Goal: Task Accomplishment & Management: Use online tool/utility

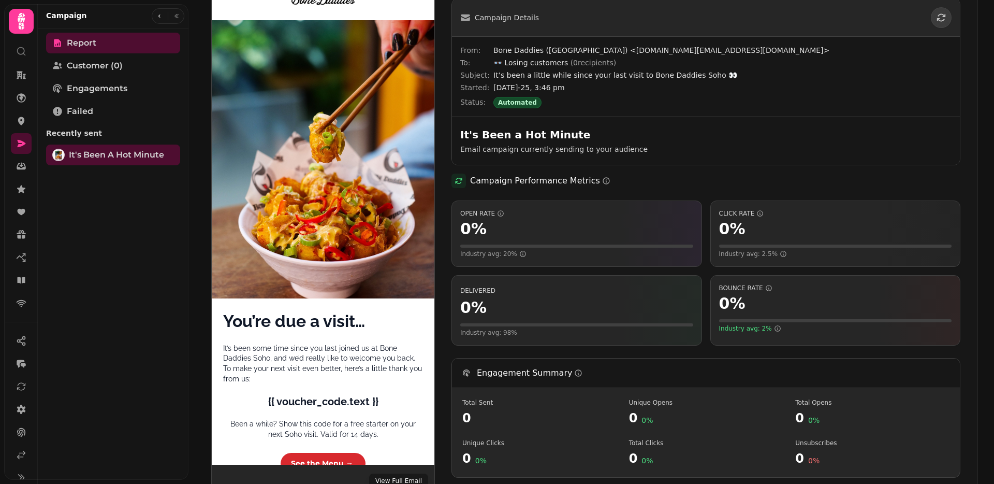
scroll to position [20, 0]
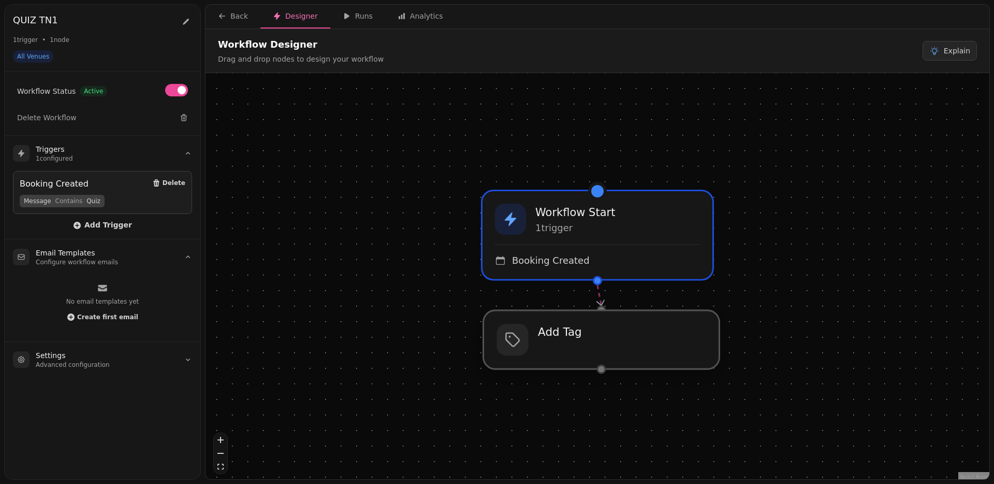
click at [538, 345] on div at bounding box center [602, 339] width 236 height 59
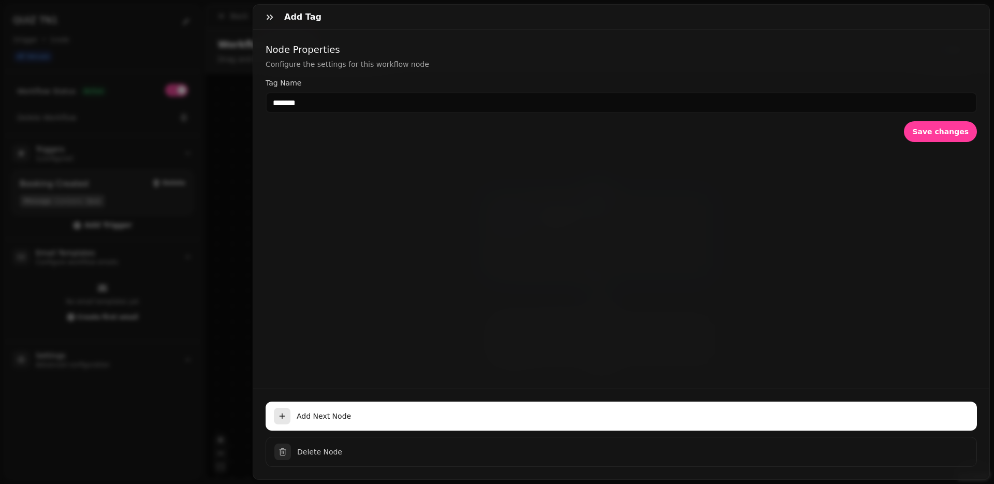
click at [259, 78] on div "Node Properties Configure the settings for this workflow node Tag Name ******* …" at bounding box center [621, 209] width 736 height 358
click at [253, 79] on div "Add Tag Node Properties Configure the settings for this workflow node Tag Name …" at bounding box center [621, 241] width 737 height 475
drag, startPoint x: 230, startPoint y: 82, endPoint x: 231, endPoint y: 68, distance: 14.1
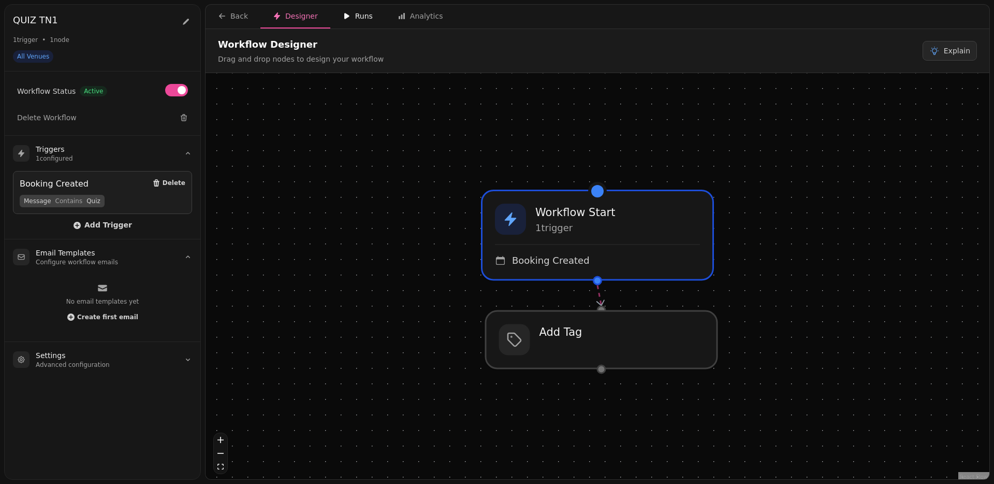
click at [351, 15] on div "Runs" at bounding box center [358, 16] width 30 height 10
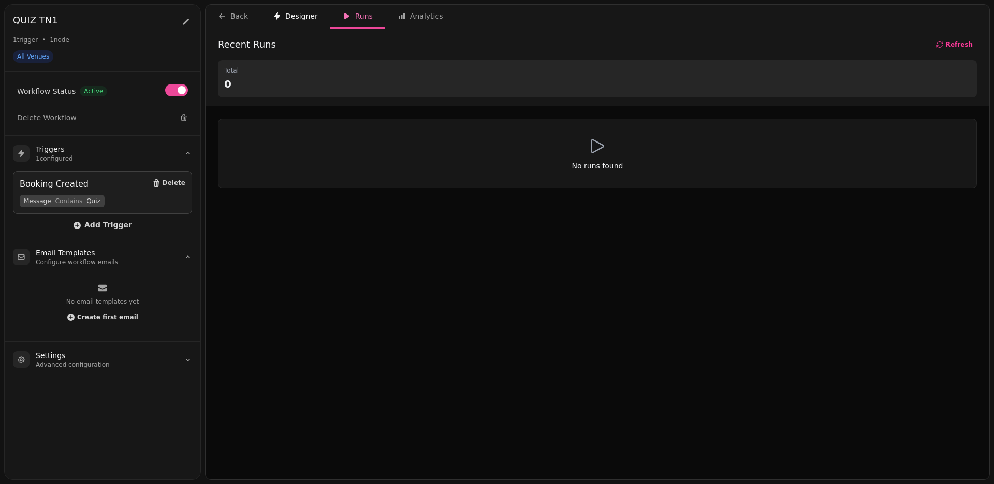
click at [313, 13] on div "Designer" at bounding box center [295, 16] width 45 height 10
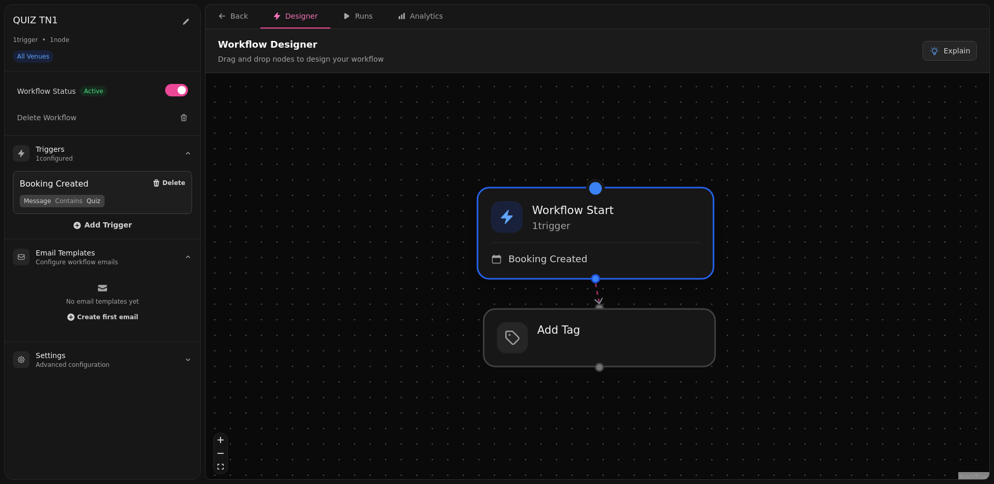
click at [566, 202] on div "Workflow Start 1 trigger Booking Created" at bounding box center [595, 233] width 235 height 90
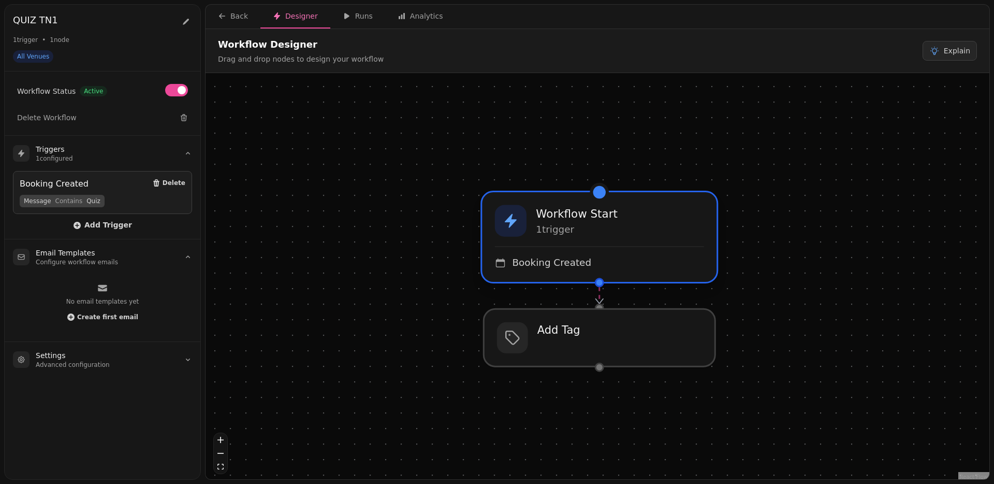
click at [566, 202] on div "Workflow Start 1 trigger Booking Created" at bounding box center [599, 237] width 235 height 90
click at [566, 202] on div "Workflow Start 1 trigger Booking Created" at bounding box center [600, 237] width 236 height 90
click at [557, 227] on p "1 trigger" at bounding box center [577, 229] width 82 height 13
click at [238, 17] on div "Back" at bounding box center [233, 16] width 30 height 10
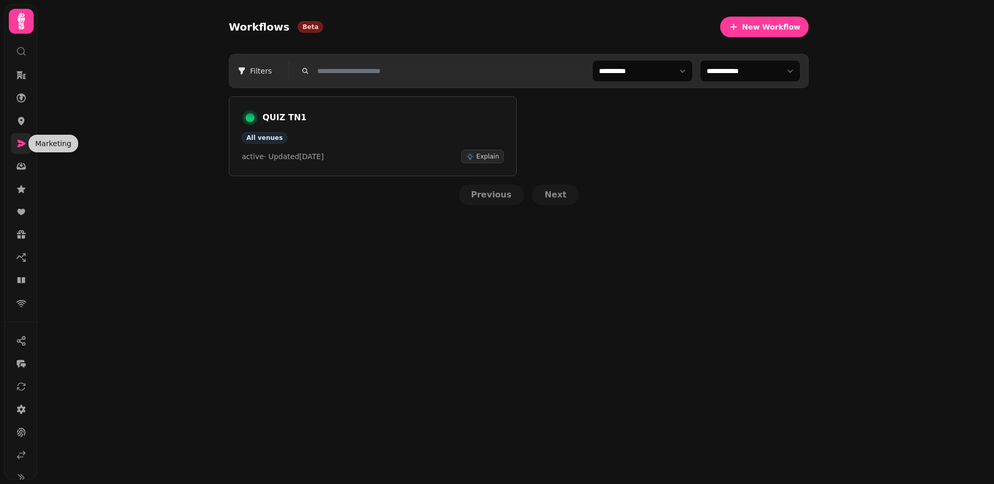
click at [18, 142] on icon at bounding box center [21, 143] width 10 height 10
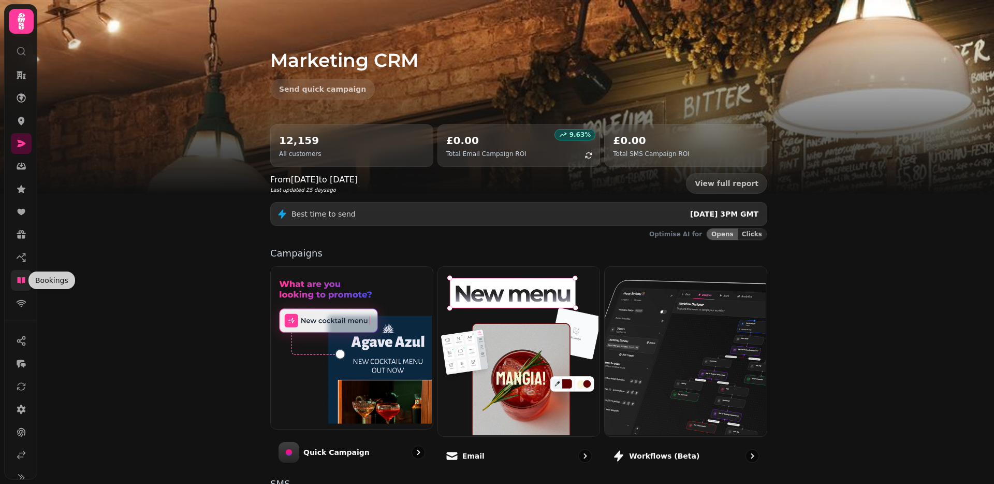
click at [20, 283] on icon at bounding box center [21, 280] width 10 height 10
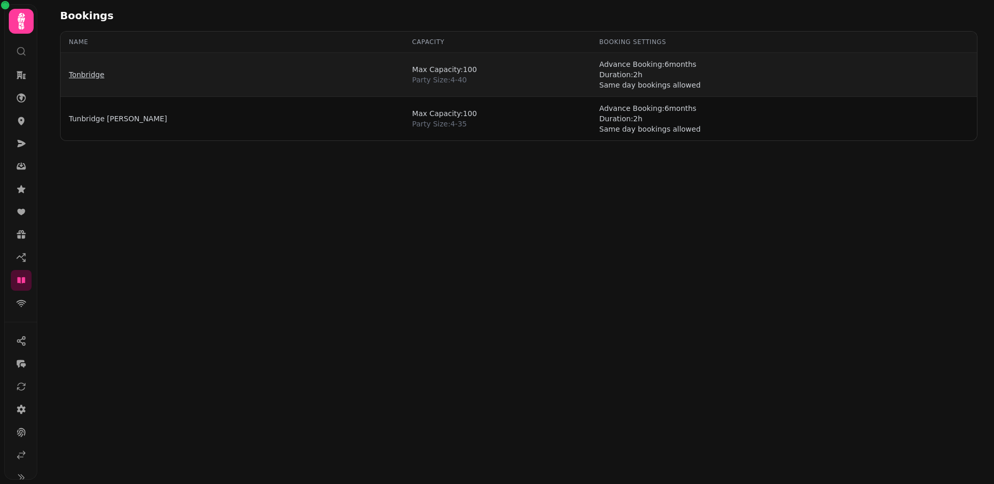
click at [91, 70] on link "Tonbridge" at bounding box center [87, 74] width 36 height 10
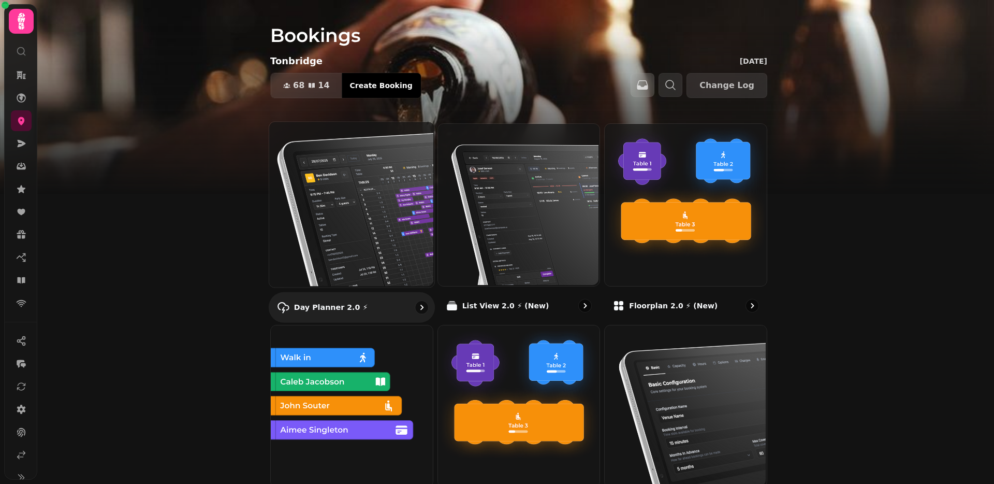
scroll to position [43, 0]
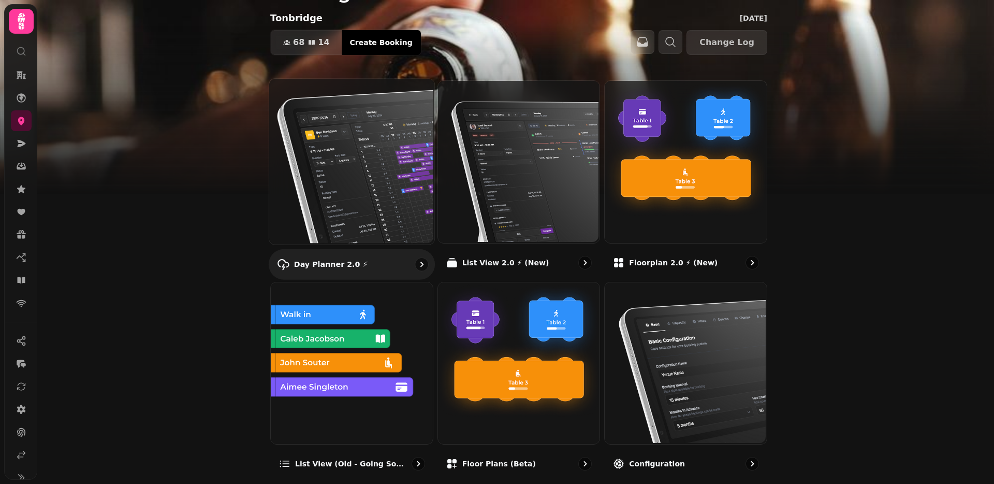
click at [338, 200] on img at bounding box center [350, 160] width 165 height 165
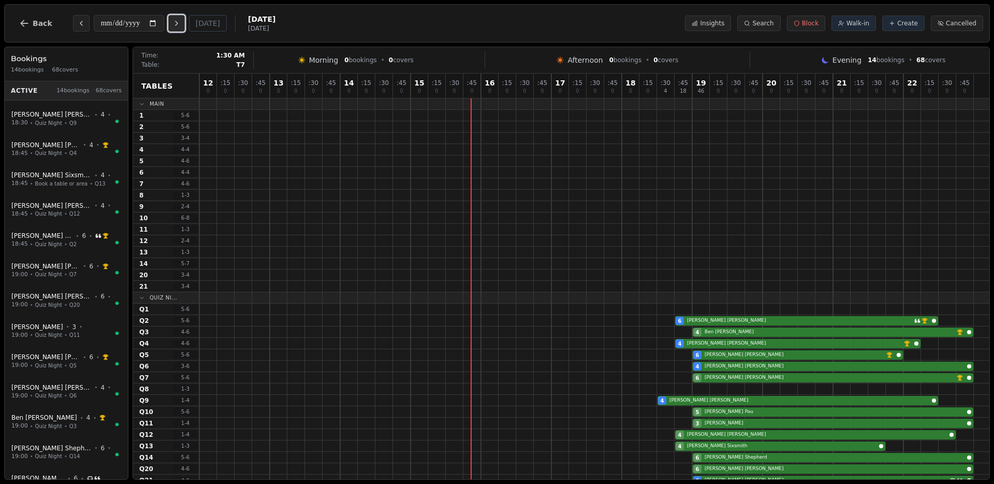
click at [179, 22] on icon "Next day" at bounding box center [176, 23] width 8 height 8
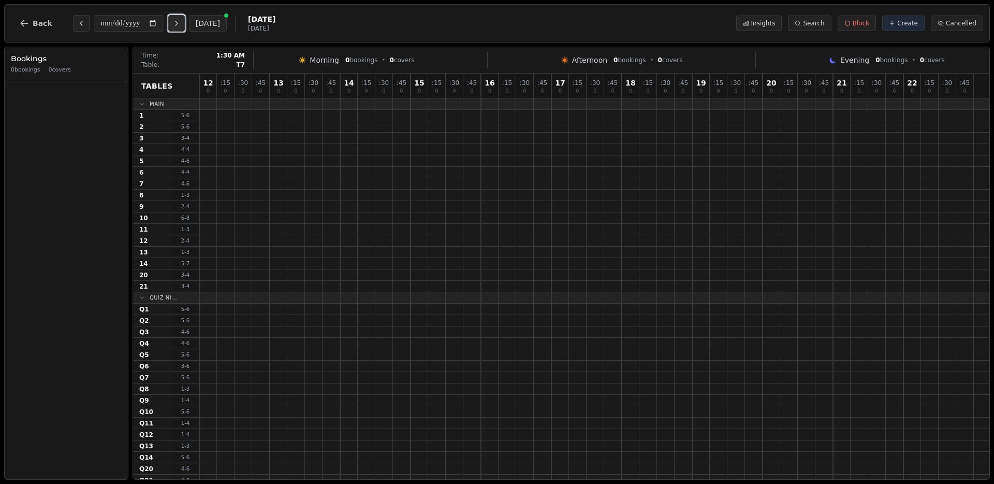
click at [179, 22] on icon "Next day" at bounding box center [176, 23] width 8 height 8
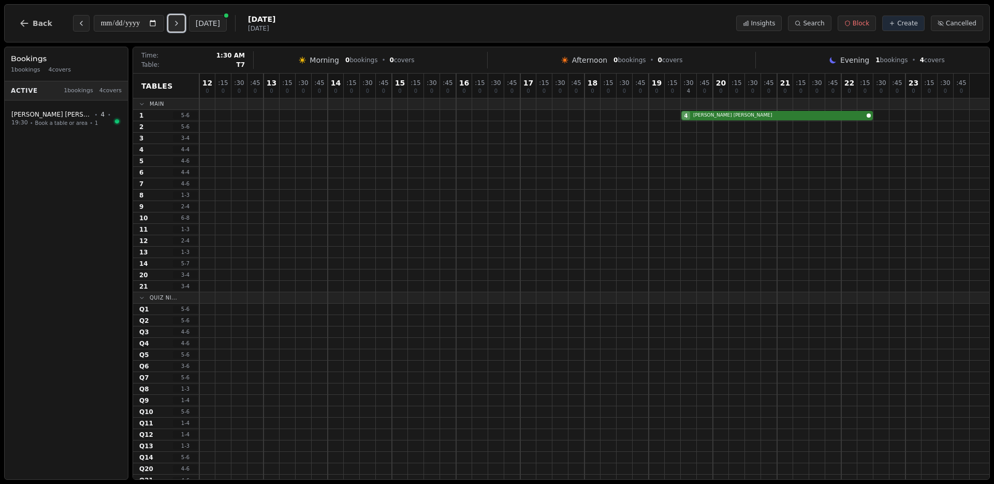
click at [178, 25] on icon "Next day" at bounding box center [176, 23] width 8 height 8
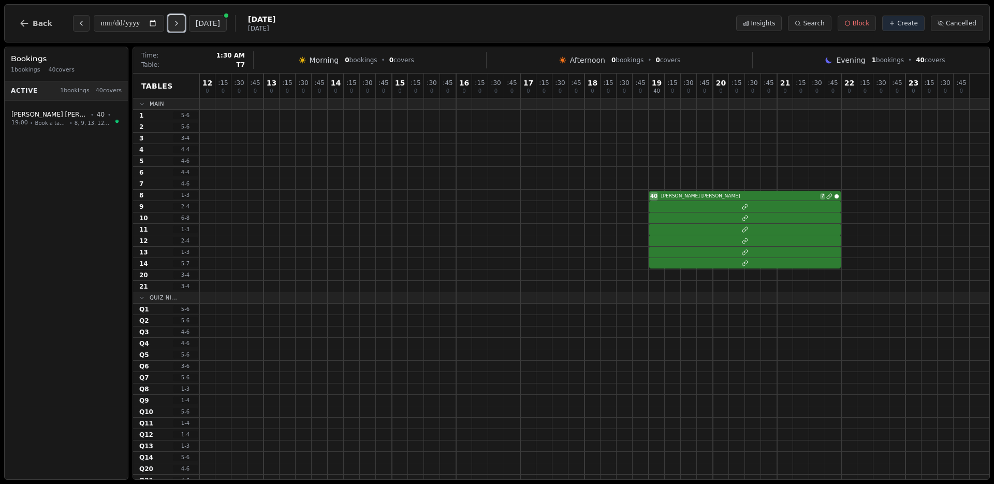
click at [178, 25] on icon "Next day" at bounding box center [176, 23] width 8 height 8
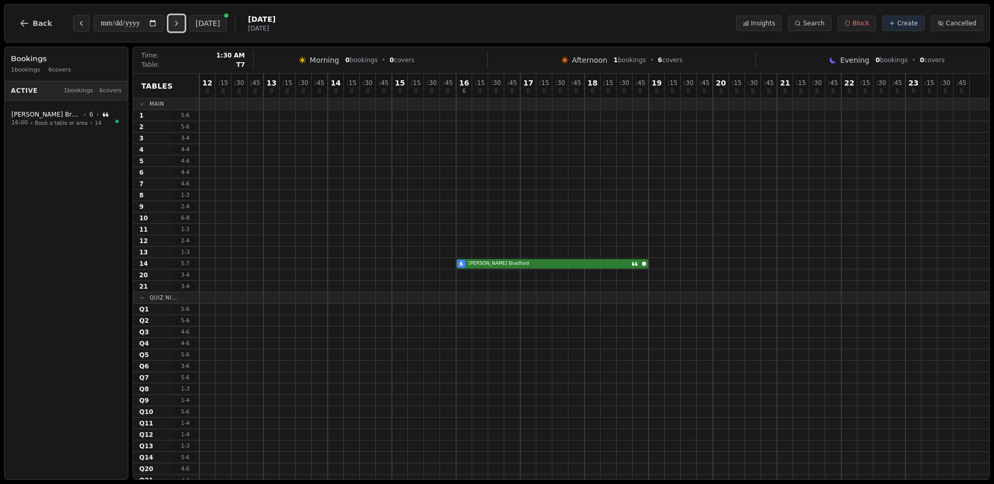
click at [178, 25] on icon "Next day" at bounding box center [176, 23] width 8 height 8
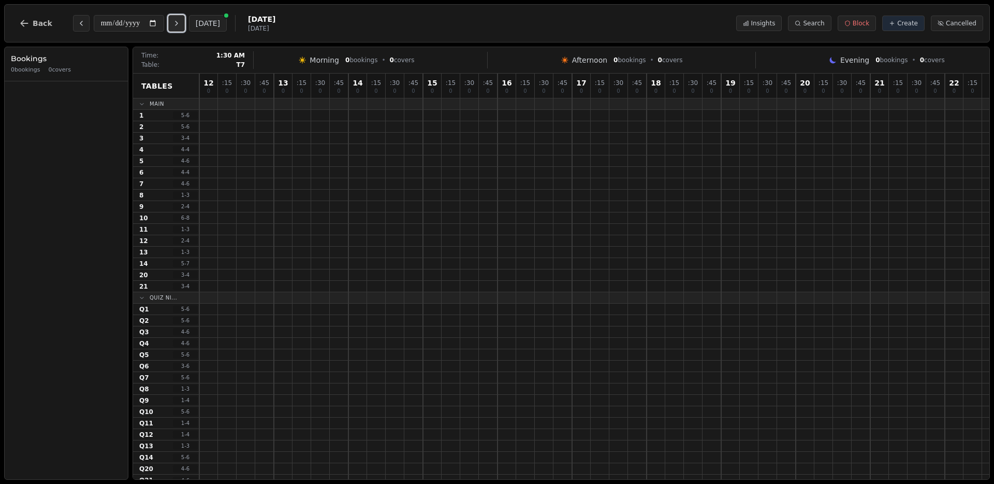
click at [178, 25] on icon "Next day" at bounding box center [176, 23] width 8 height 8
type input "**********"
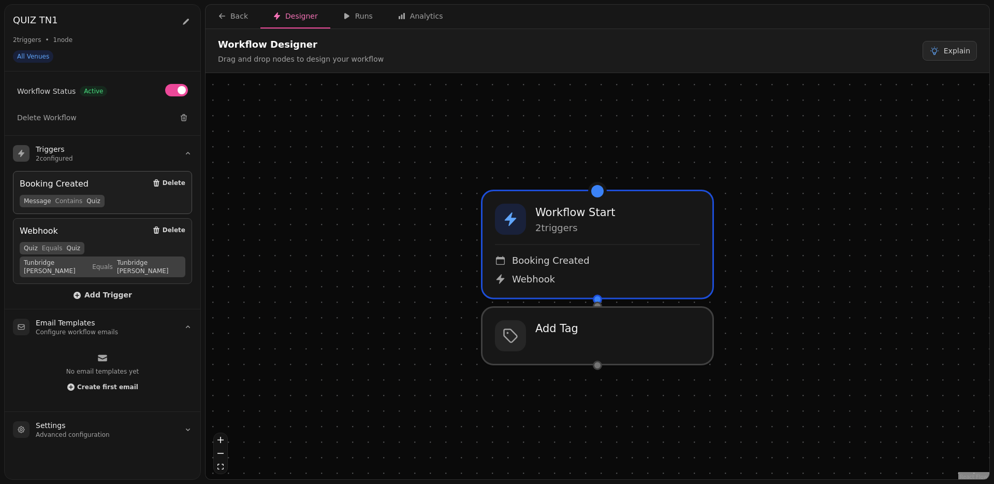
click at [65, 202] on span "Contains" at bounding box center [68, 201] width 27 height 8
click at [66, 202] on span "Contains" at bounding box center [68, 201] width 27 height 8
drag, startPoint x: 66, startPoint y: 202, endPoint x: 109, endPoint y: 202, distance: 43.0
click at [109, 202] on div "Message Contains Quiz" at bounding box center [103, 201] width 166 height 12
drag, startPoint x: 110, startPoint y: 202, endPoint x: 123, endPoint y: 203, distance: 13.0
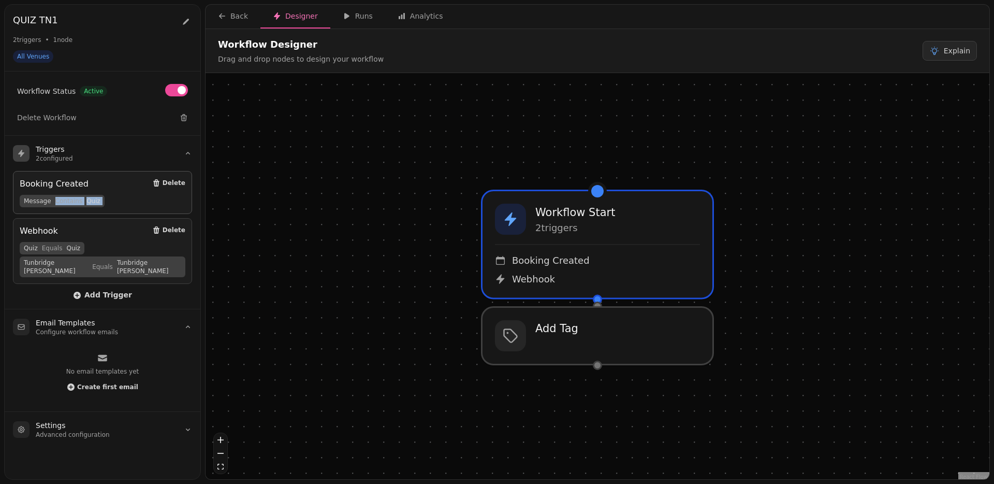
click at [110, 202] on div "Message Contains Quiz" at bounding box center [103, 201] width 166 height 12
drag, startPoint x: 353, startPoint y: 14, endPoint x: 336, endPoint y: 11, distance: 17.0
click at [353, 14] on div "Runs" at bounding box center [358, 16] width 30 height 10
